Goal: Find contact information: Find contact information

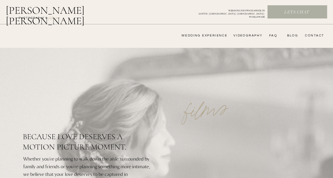
click at [311, 35] on nav "CONTACT" at bounding box center [313, 36] width 21 height 4
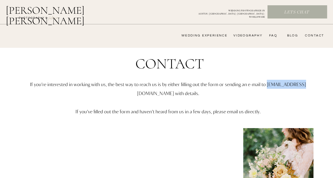
drag, startPoint x: 117, startPoint y: 94, endPoint x: 150, endPoint y: 97, distance: 32.9
click at [150, 97] on p "If you’re interested in working with us, the best way to reach us is by either …" at bounding box center [167, 107] width 309 height 55
drag, startPoint x: 150, startPoint y: 97, endPoint x: 110, endPoint y: 107, distance: 41.6
click at [110, 107] on p "If you’re interested in working with us, the best way to reach us is by either …" at bounding box center [167, 107] width 309 height 55
drag, startPoint x: 116, startPoint y: 93, endPoint x: 191, endPoint y: 96, distance: 74.4
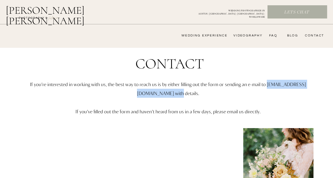
click at [191, 96] on p "If you’re interested in working with us, the best way to reach us is by either …" at bounding box center [167, 107] width 309 height 55
copy p "[EMAIL_ADDRESS][DOMAIN_NAME]"
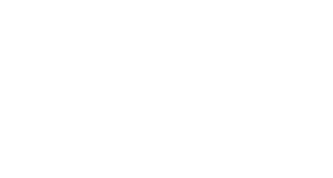
scroll to position [344, 0]
